Goal: Transaction & Acquisition: Purchase product/service

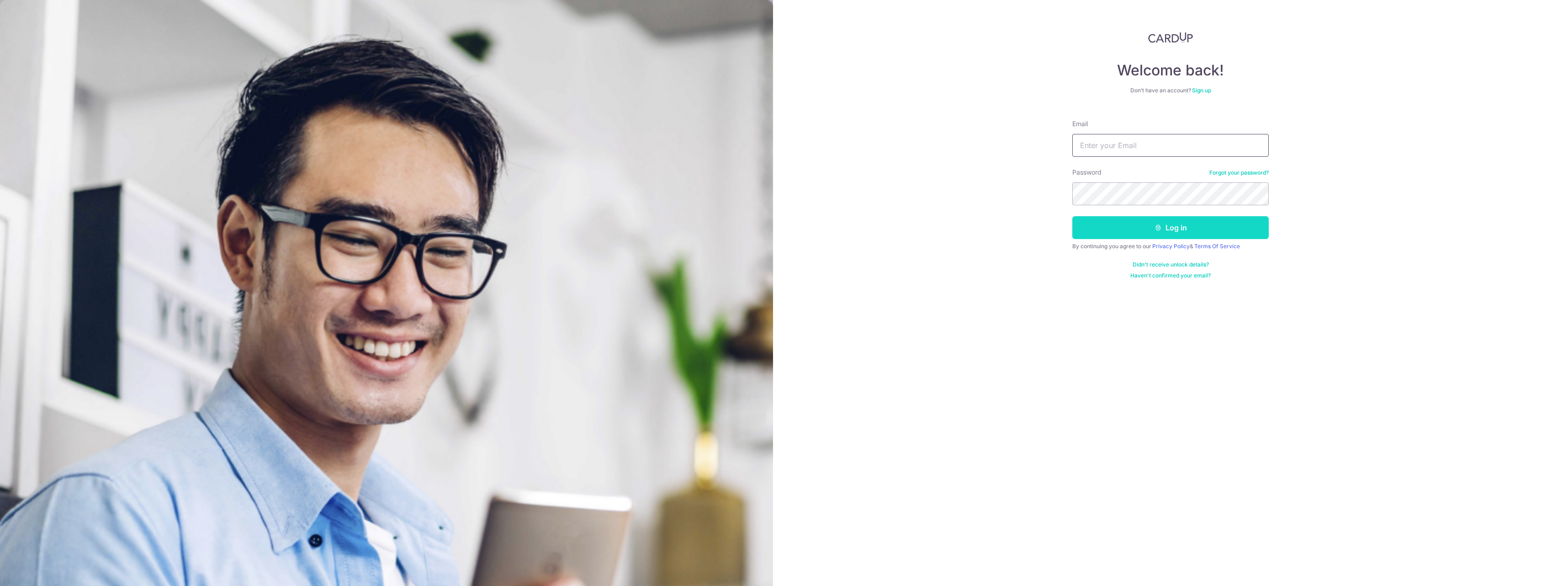
type input "engsiang.ang@gmail.com"
click at [1099, 229] on button "Log in" at bounding box center [1171, 227] width 196 height 23
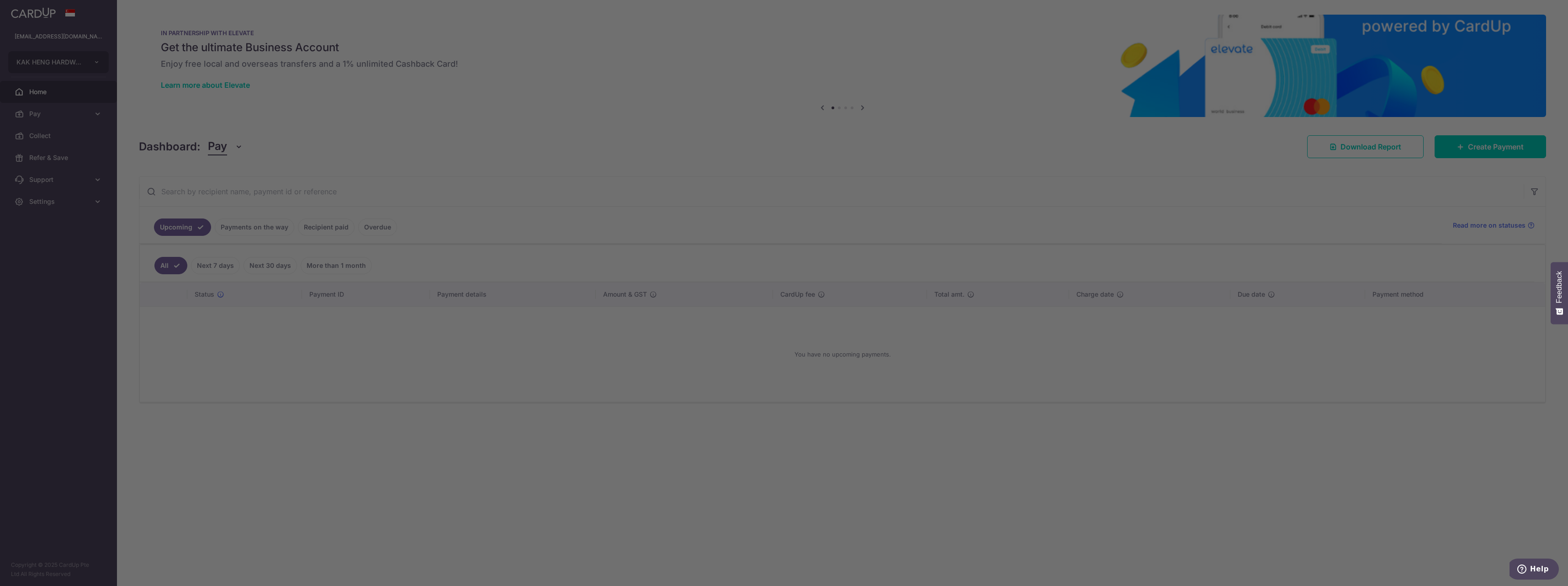
click at [64, 110] on div at bounding box center [792, 296] width 1584 height 592
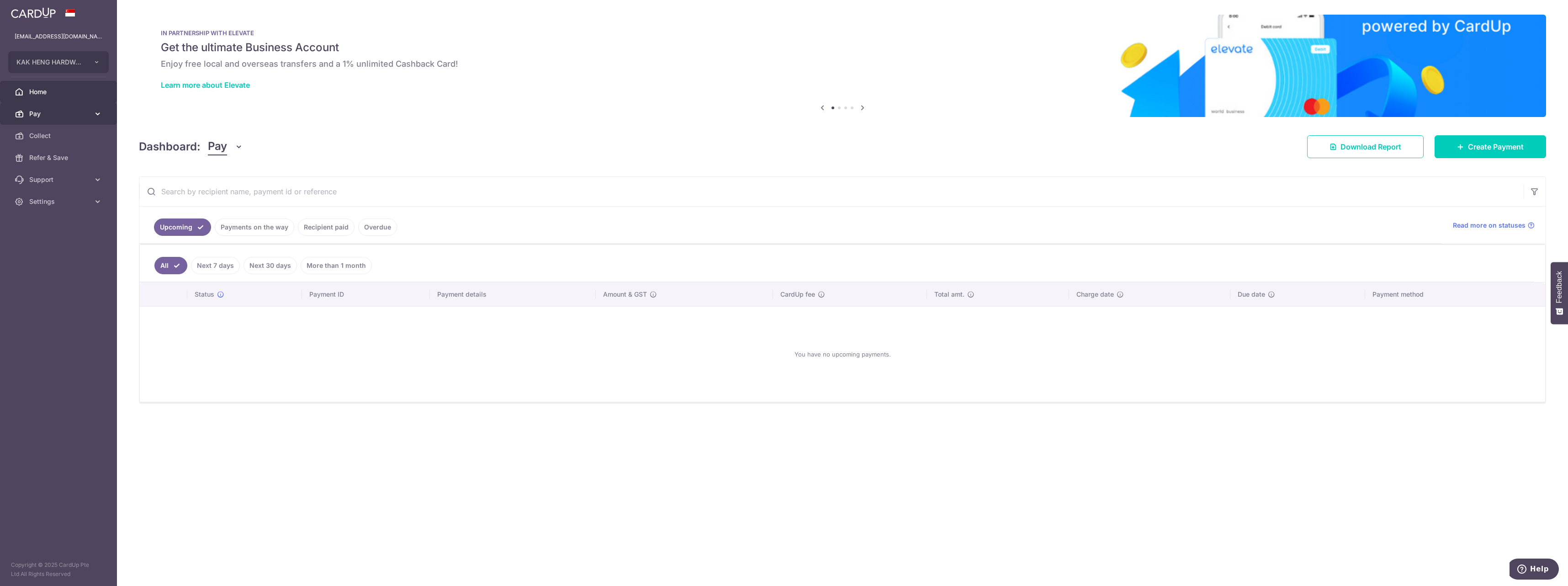
click at [97, 115] on icon at bounding box center [97, 113] width 9 height 9
click at [53, 137] on span "Payments" at bounding box center [59, 135] width 61 height 9
